Goal: Task Accomplishment & Management: Manage account settings

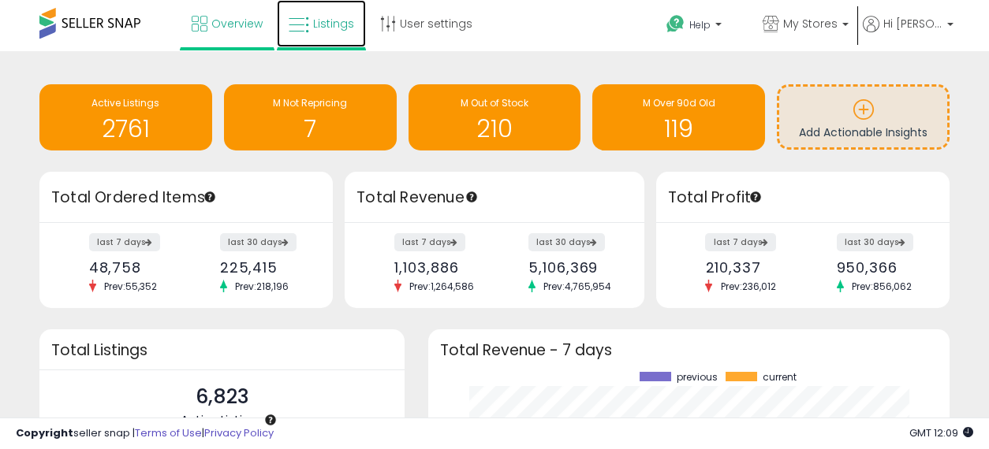
click at [329, 25] on span "Listings" at bounding box center [333, 24] width 41 height 16
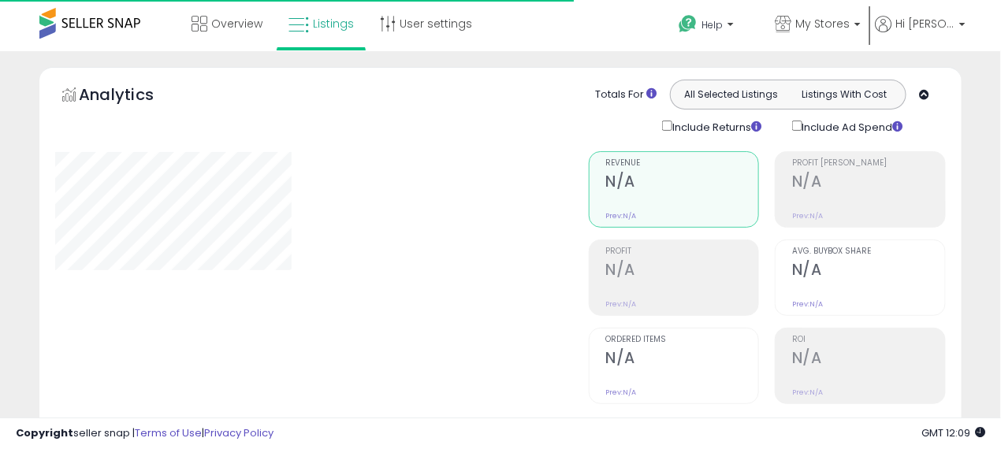
select select "**"
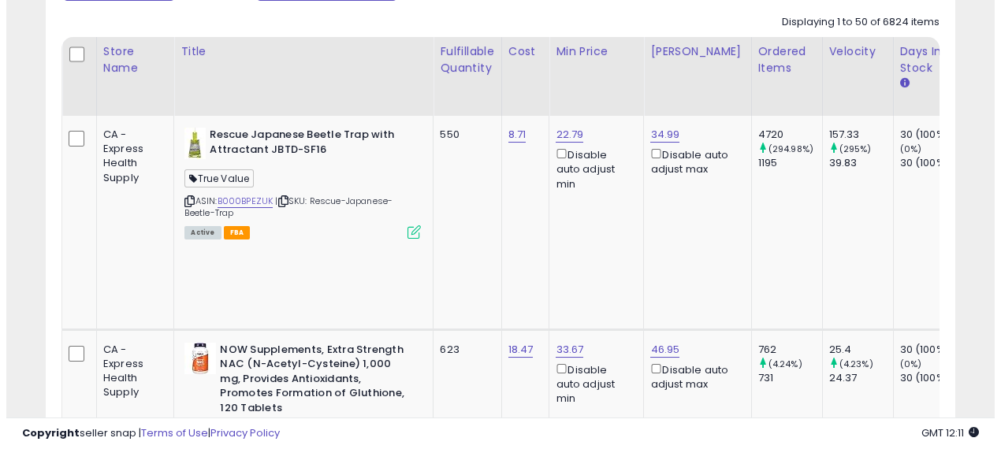
scroll to position [770, 0]
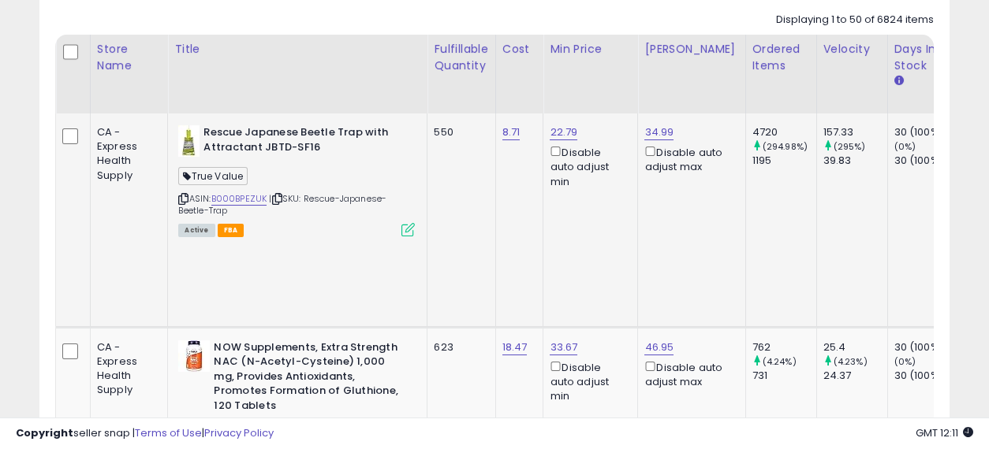
click at [404, 231] on icon at bounding box center [407, 229] width 13 height 13
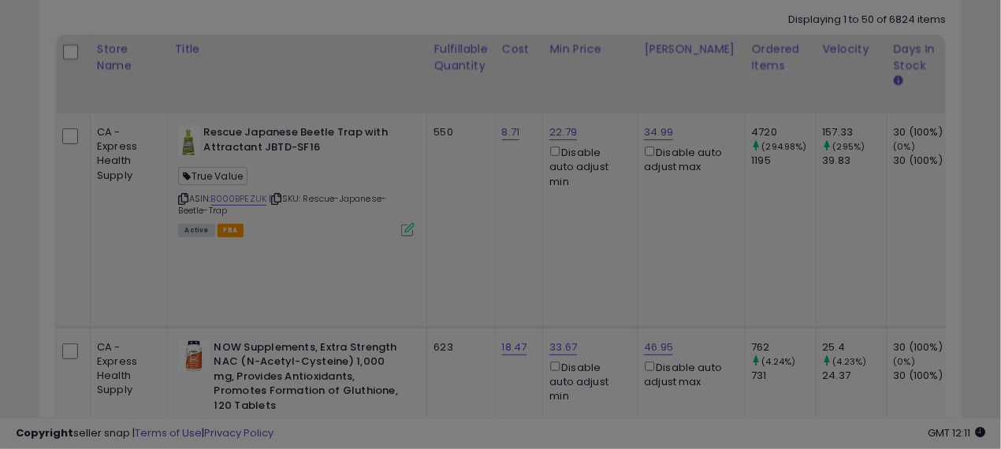
scroll to position [323, 533]
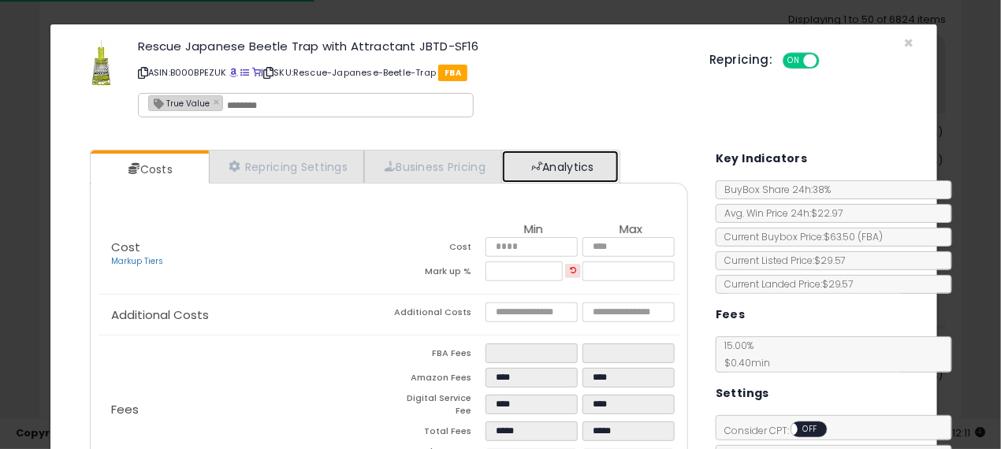
click at [540, 173] on link "Analytics" at bounding box center [560, 167] width 117 height 32
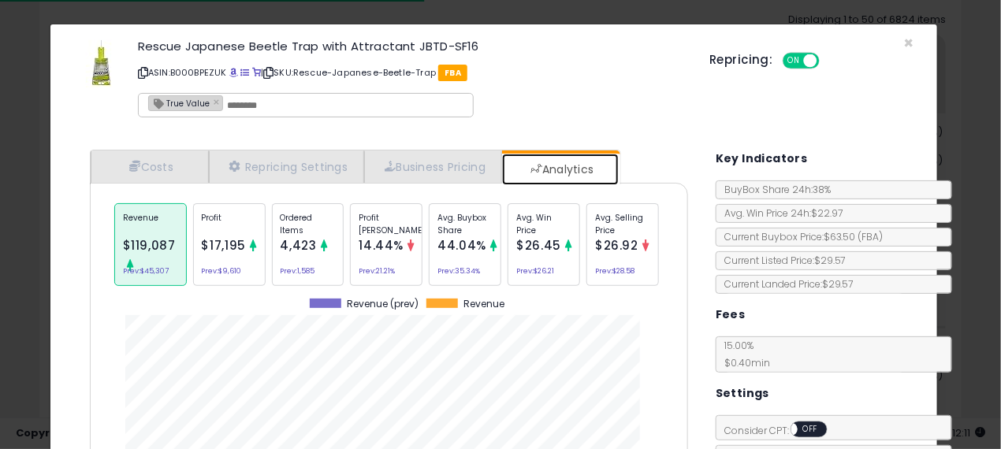
scroll to position [482, 622]
click at [309, 238] on span "4,423" at bounding box center [299, 245] width 36 height 17
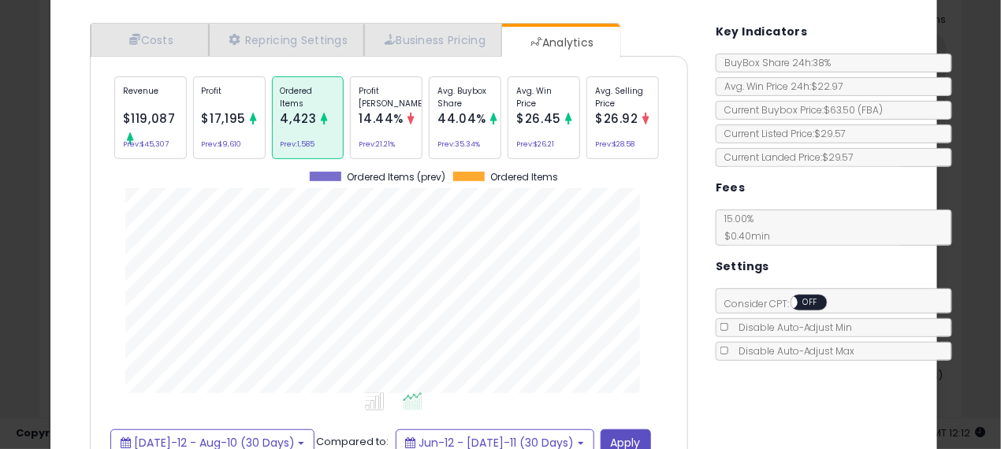
scroll to position [0, 0]
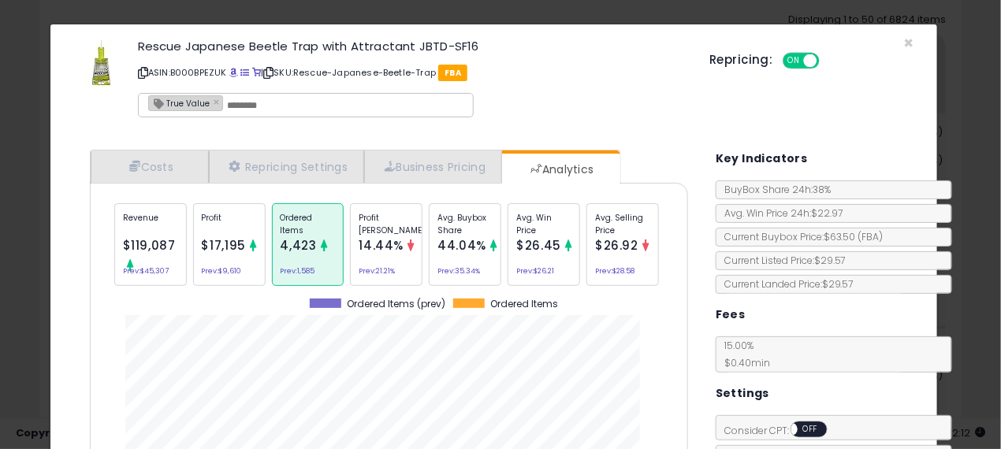
click at [455, 248] on span "44.04%" at bounding box center [462, 245] width 49 height 17
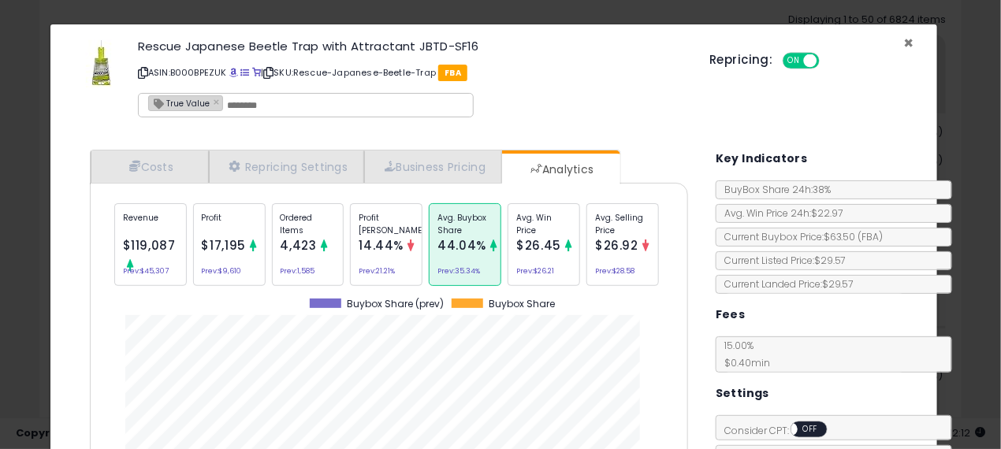
click at [903, 44] on span "×" at bounding box center [908, 43] width 10 height 23
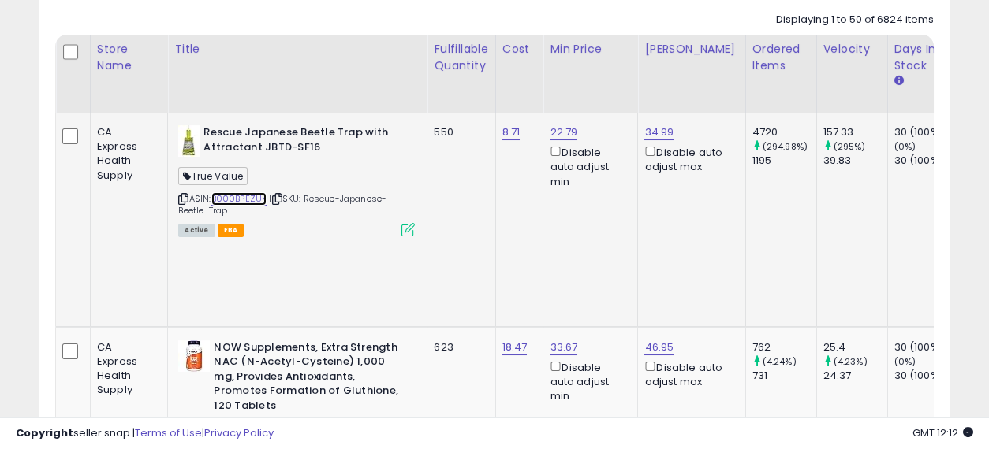
click at [244, 196] on link "B000BPEZUK" at bounding box center [239, 198] width 56 height 13
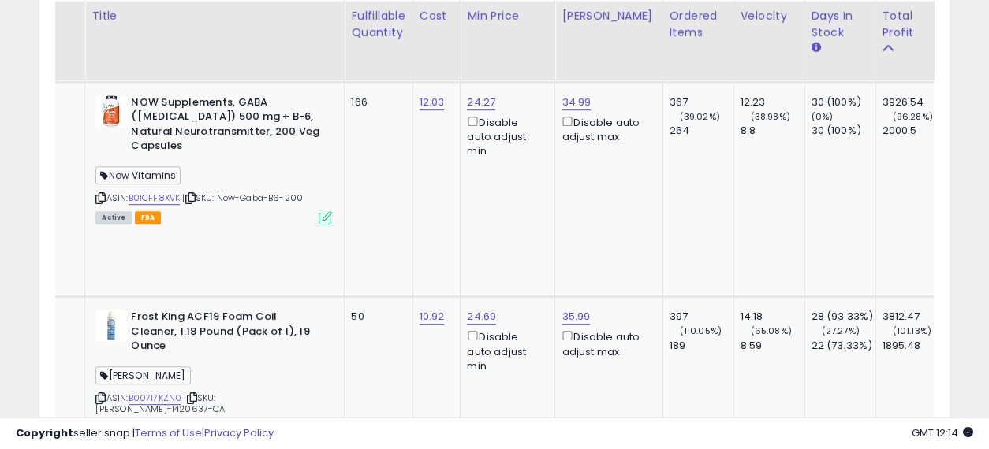
scroll to position [0, 84]
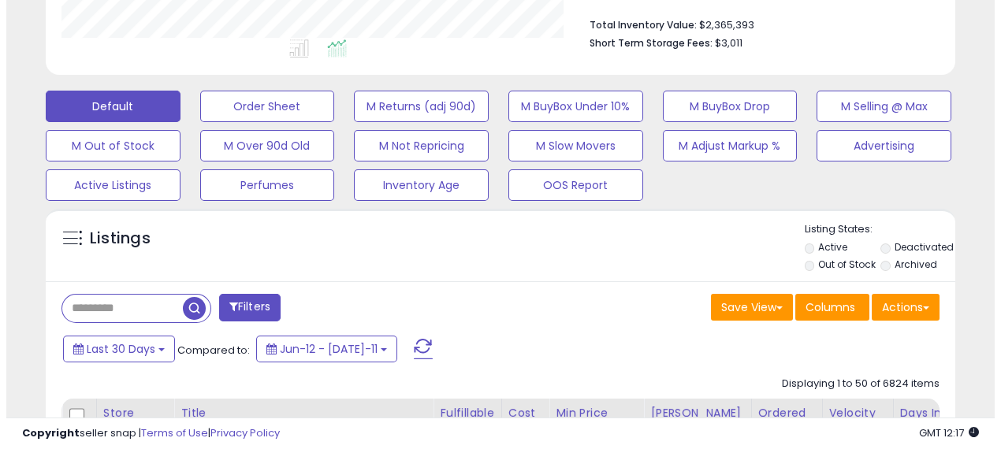
scroll to position [410, 0]
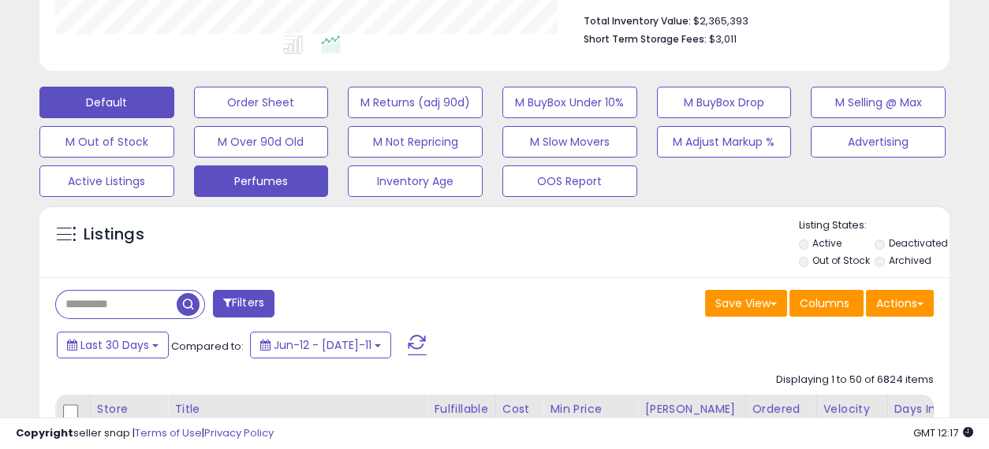
click at [300, 118] on button "Perfumes" at bounding box center [261, 103] width 135 height 32
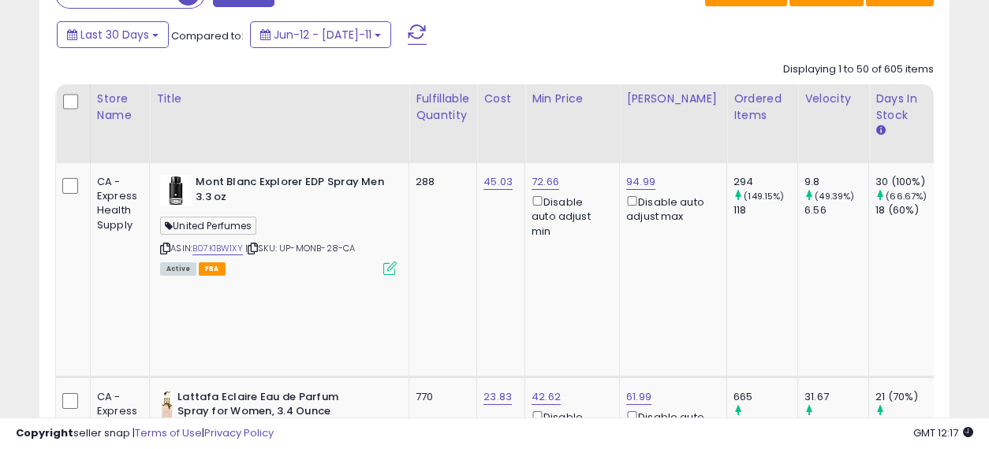
scroll to position [0, 0]
